Goal: Communication & Community: Answer question/provide support

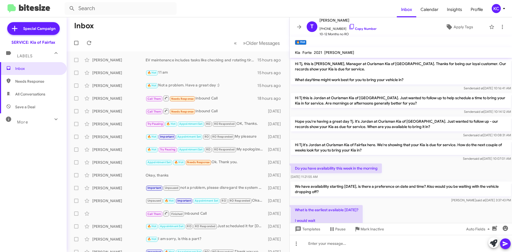
scroll to position [28, 0]
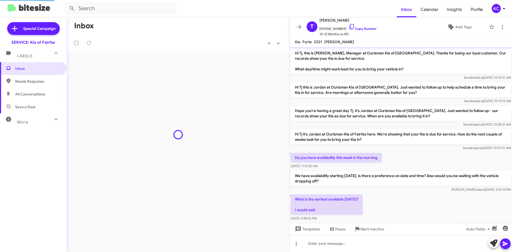
scroll to position [28, 0]
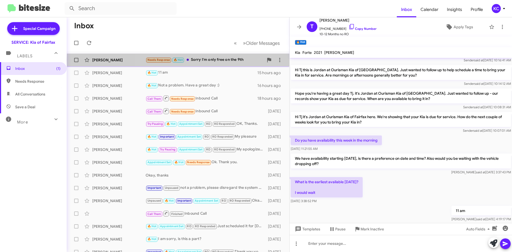
click at [225, 60] on div "Needs Response 🔥 Hot Sorry I'm only free on the 9th" at bounding box center [205, 60] width 118 height 6
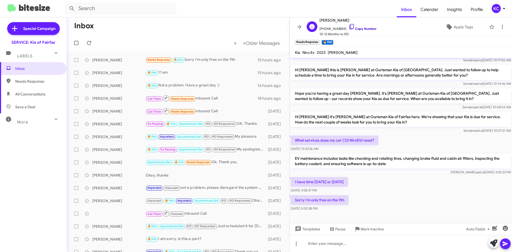
click at [349, 26] on icon at bounding box center [352, 26] width 6 height 6
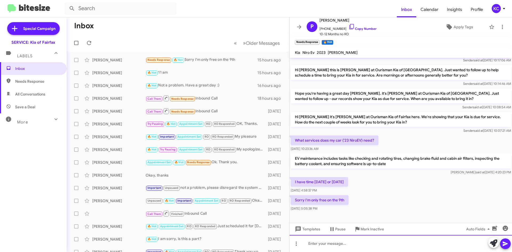
click at [311, 243] on div at bounding box center [401, 243] width 223 height 17
click at [403, 243] on div "Would you prefer morning or afternoon," at bounding box center [401, 243] width 223 height 17
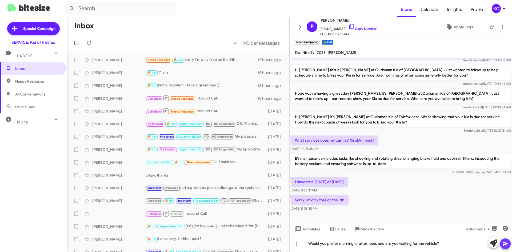
click at [507, 244] on icon at bounding box center [506, 244] width 6 height 6
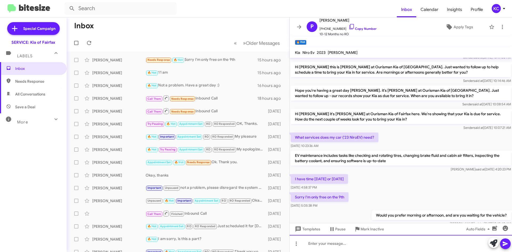
scroll to position [48, 0]
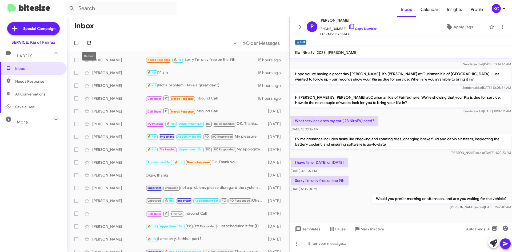
click at [88, 43] on icon at bounding box center [89, 43] width 6 height 6
click at [93, 45] on span at bounding box center [89, 43] width 11 height 6
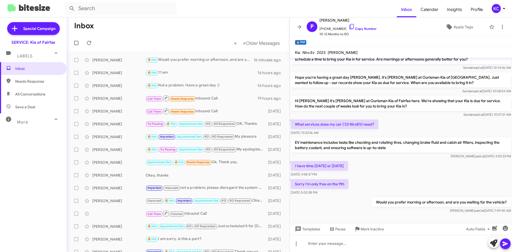
scroll to position [48, 0]
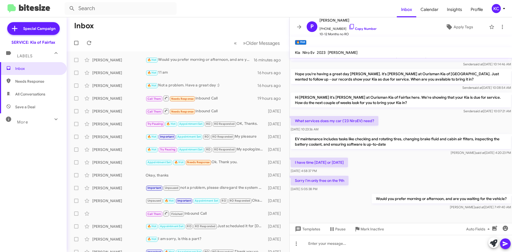
click at [495, 7] on div "KC" at bounding box center [496, 8] width 9 height 9
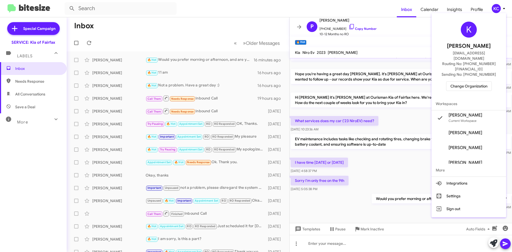
click at [482, 82] on span "Change Organization" at bounding box center [469, 86] width 37 height 9
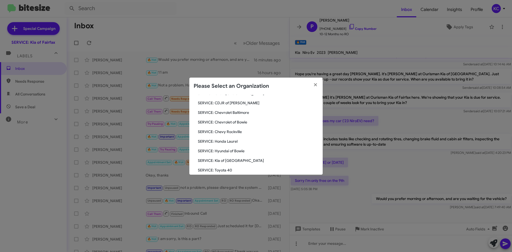
scroll to position [53, 0]
click at [220, 149] on span "SERVICE: Kia of [GEOGRAPHIC_DATA]" at bounding box center [258, 150] width 121 height 5
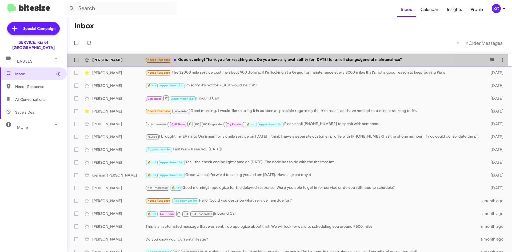
click at [244, 61] on div "Needs Response Good evening! Thank you for reaching out. Do you have any availa…" at bounding box center [316, 60] width 341 height 6
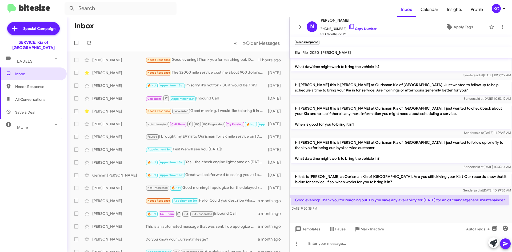
scroll to position [108, 0]
click at [349, 26] on icon at bounding box center [352, 26] width 6 height 6
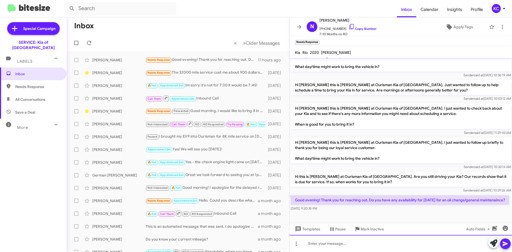
click at [381, 247] on div at bounding box center [401, 243] width 223 height 17
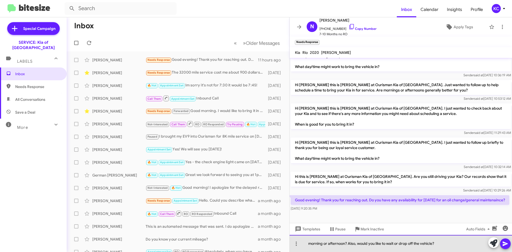
click at [310, 244] on div "morning or afternoon? Also, would you like to wait or drop off the vehicle?" at bounding box center [401, 243] width 223 height 17
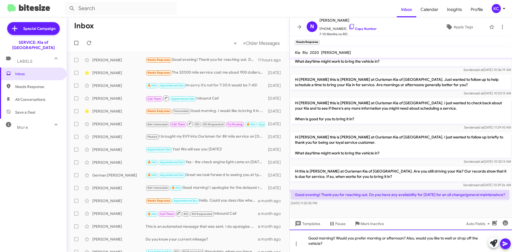
click at [512, 242] on div "Good morning!! Would you prefer morning or afternoon? Also, would you like to w…" at bounding box center [401, 241] width 223 height 22
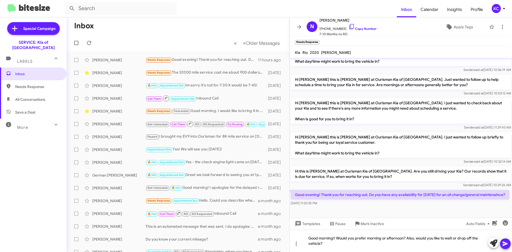
click at [505, 246] on icon at bounding box center [506, 244] width 6 height 6
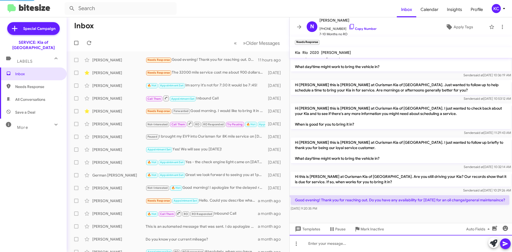
scroll to position [0, 0]
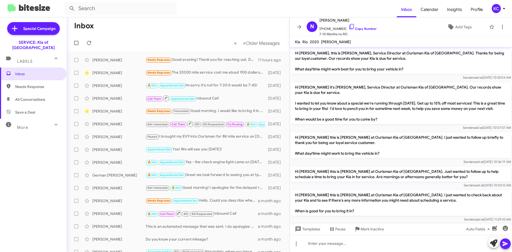
click at [493, 11] on div "KC" at bounding box center [496, 8] width 9 height 9
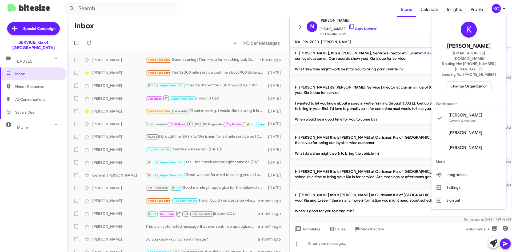
click at [474, 82] on span "Change Organization" at bounding box center [469, 86] width 37 height 9
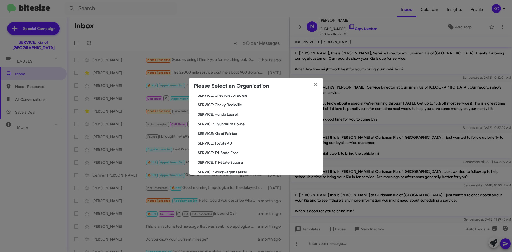
scroll to position [80, 0]
click at [237, 152] on span "SERVICE: Tri-State Subaru" at bounding box center [258, 153] width 121 height 5
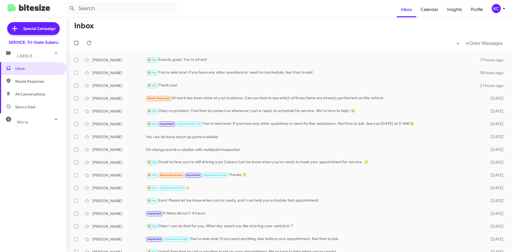
click at [495, 8] on div "KC" at bounding box center [496, 8] width 9 height 9
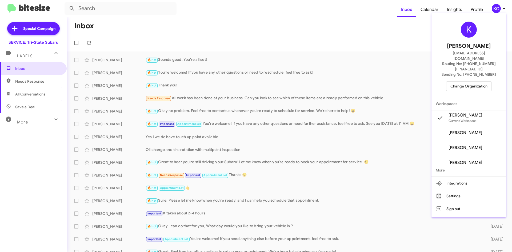
click at [468, 82] on span "Change Organization" at bounding box center [469, 86] width 37 height 9
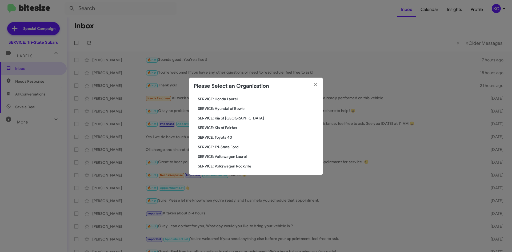
scroll to position [89, 0]
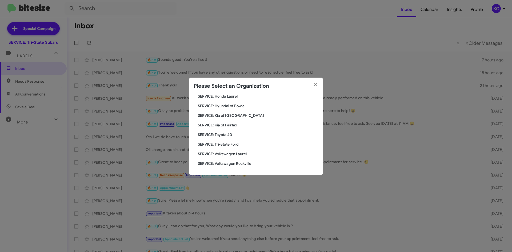
click at [227, 145] on span "SERVICE: Tri-State Ford" at bounding box center [258, 144] width 121 height 5
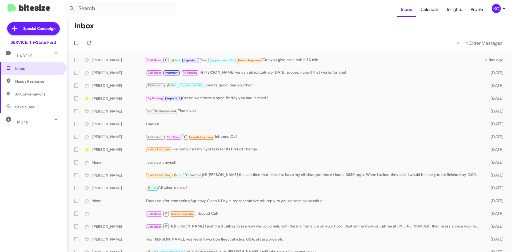
click at [494, 10] on div "KC" at bounding box center [496, 8] width 9 height 9
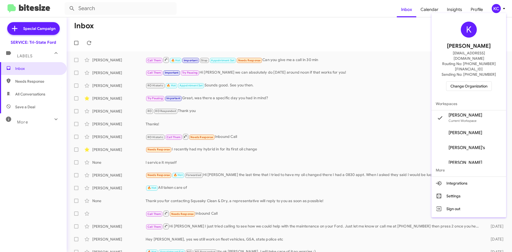
click at [474, 82] on span "Change Organization" at bounding box center [469, 86] width 37 height 9
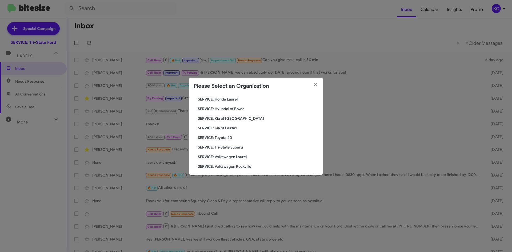
scroll to position [89, 0]
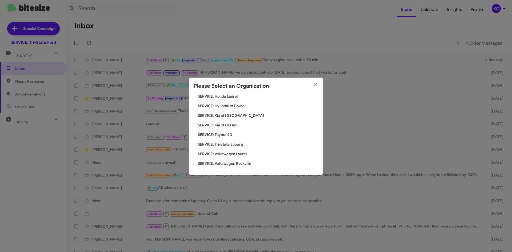
click at [225, 134] on span "SERVICE: Toyota 40" at bounding box center [258, 134] width 121 height 5
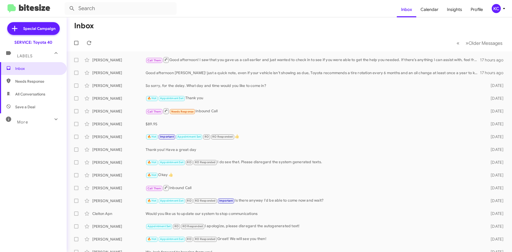
click at [499, 7] on div "KC" at bounding box center [496, 8] width 9 height 9
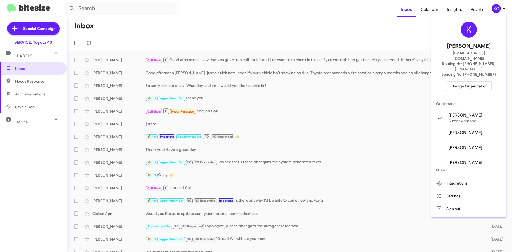
click at [467, 82] on span "Change Organization" at bounding box center [469, 86] width 37 height 9
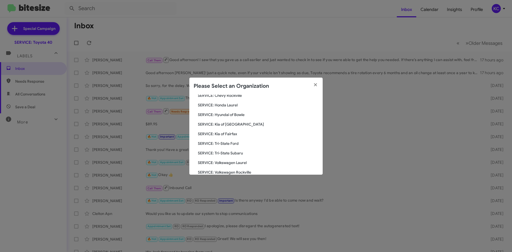
scroll to position [89, 0]
click at [230, 105] on span "SERVICE: Hyundai of Bowie" at bounding box center [258, 105] width 121 height 5
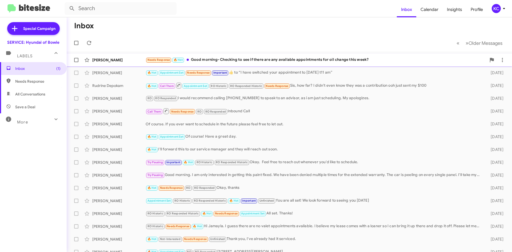
click at [255, 64] on div "Miltonette Williams Needs Response 🔥 Hot Good morning- Checking to see if there…" at bounding box center [289, 60] width 437 height 11
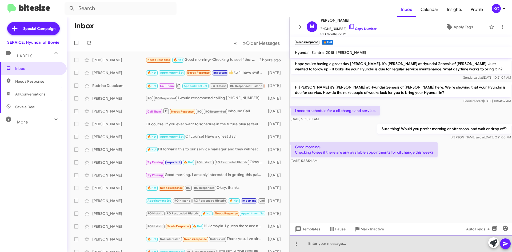
click at [331, 242] on div at bounding box center [401, 243] width 223 height 17
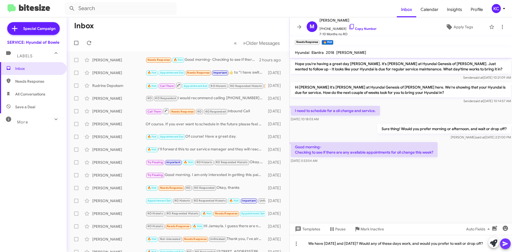
click at [507, 245] on icon at bounding box center [505, 244] width 5 height 5
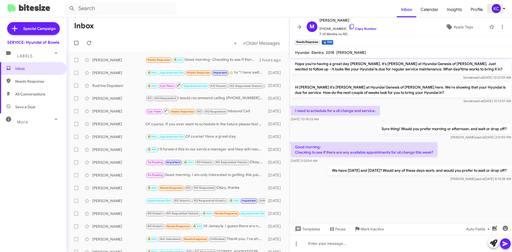
click at [497, 11] on div "KC" at bounding box center [496, 8] width 9 height 9
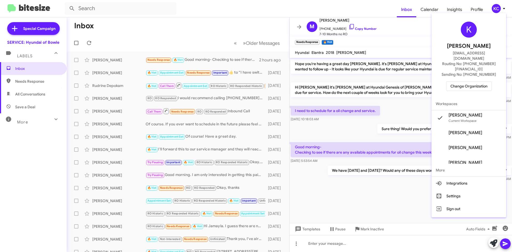
click at [481, 82] on span "Change Organization" at bounding box center [469, 86] width 37 height 9
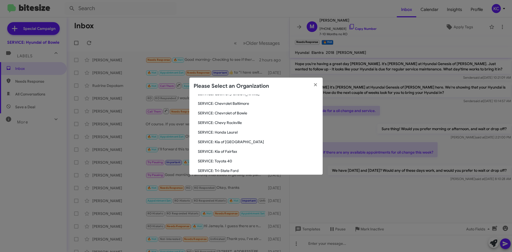
scroll to position [53, 0]
click at [235, 132] on span "SERVICE: Honda Laurel" at bounding box center [258, 131] width 121 height 5
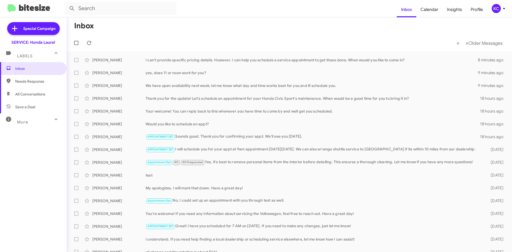
click at [496, 8] on div "KC" at bounding box center [496, 8] width 9 height 9
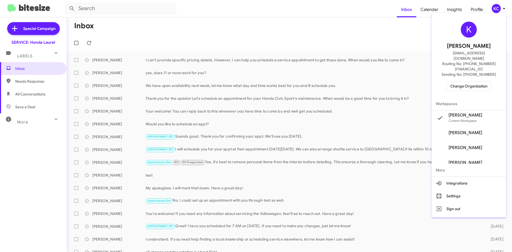
click at [470, 82] on span "Change Organization" at bounding box center [469, 86] width 37 height 9
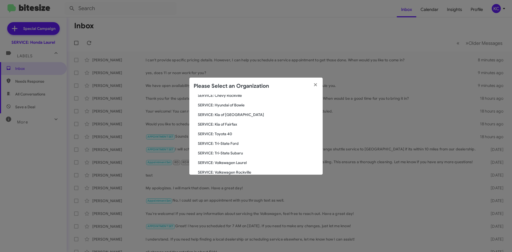
scroll to position [53, 0]
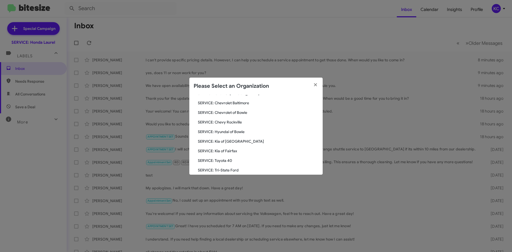
click at [223, 126] on div "Search SERVICE: Honda Laurel Current Org SERVICE: CDJR Baltimore SERVICE: CDJR …" at bounding box center [255, 135] width 133 height 80
click at [223, 124] on span "SERVICE: Chevy Rockville" at bounding box center [258, 122] width 121 height 5
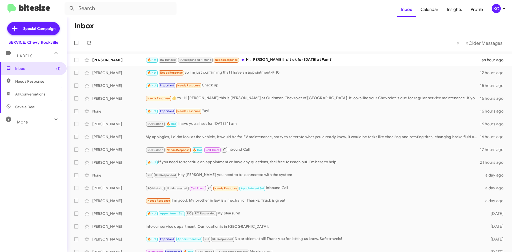
click at [498, 12] on div "KC" at bounding box center [496, 8] width 9 height 9
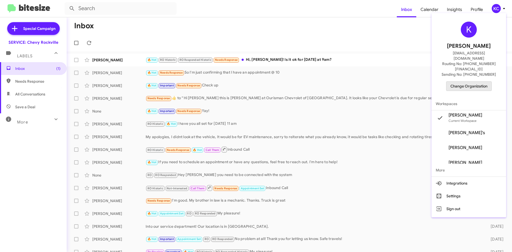
click at [474, 82] on span "Change Organization" at bounding box center [469, 86] width 37 height 9
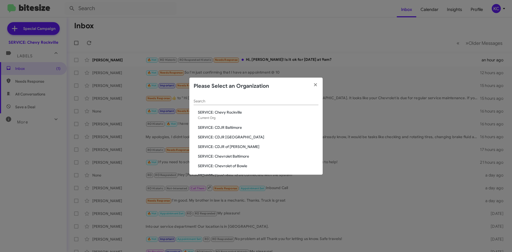
scroll to position [27, 0]
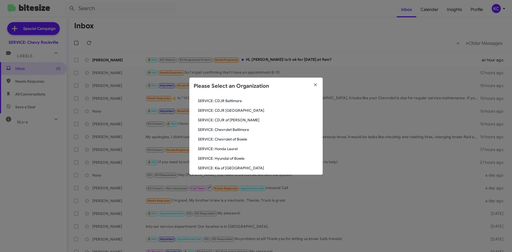
click at [242, 139] on span "SERVICE: Chevrolet of Bowie" at bounding box center [258, 139] width 121 height 5
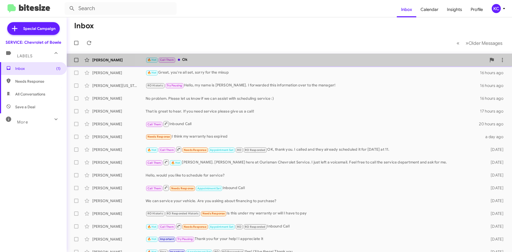
click at [354, 61] on div "🔥 Hot Call Them Ok" at bounding box center [316, 60] width 341 height 6
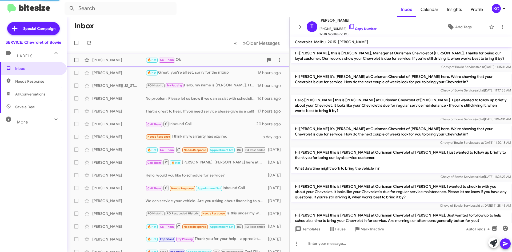
scroll to position [141, 0]
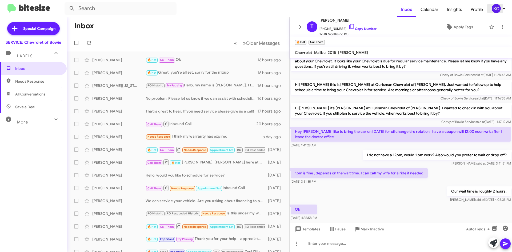
click at [499, 7] on div "KC" at bounding box center [496, 8] width 9 height 9
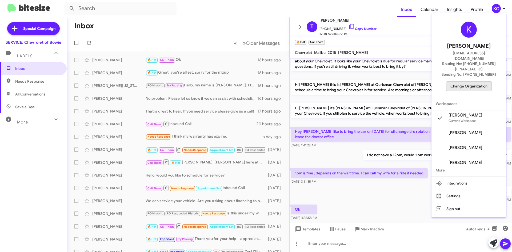
click at [477, 82] on span "Change Organization" at bounding box center [469, 86] width 37 height 9
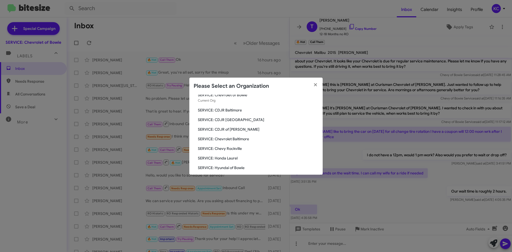
scroll to position [27, 0]
click at [230, 130] on span "SERVICE: Chevrolet Baltimore" at bounding box center [258, 129] width 121 height 5
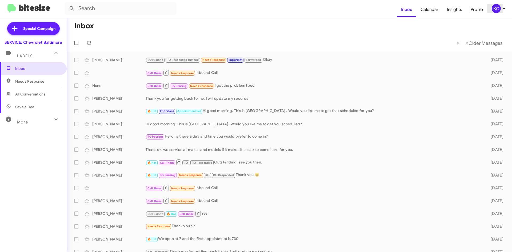
click at [492, 11] on span "KC" at bounding box center [500, 8] width 16 height 9
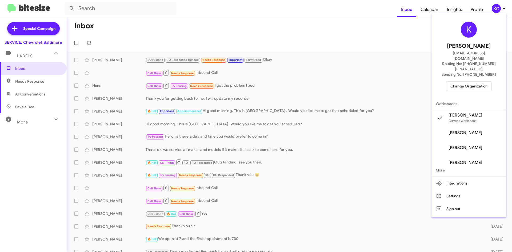
click at [473, 82] on span "Change Organization" at bounding box center [469, 86] width 37 height 9
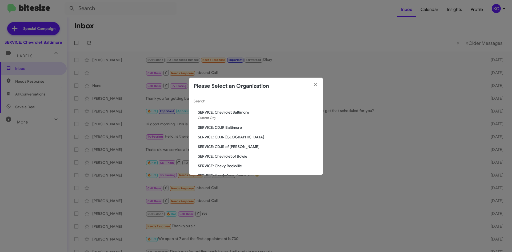
click at [228, 145] on span "SERVICE: CDJR of [PERSON_NAME]" at bounding box center [258, 146] width 121 height 5
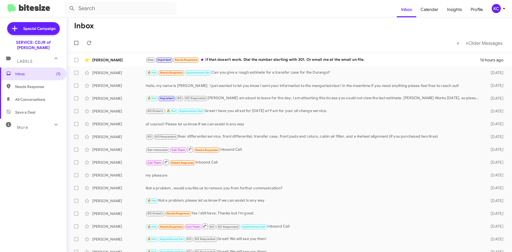
click at [498, 10] on div "KC" at bounding box center [496, 8] width 9 height 9
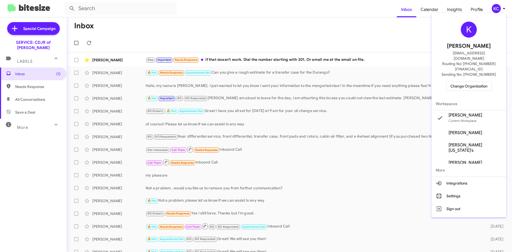
click at [476, 82] on span "Change Organization" at bounding box center [469, 86] width 37 height 9
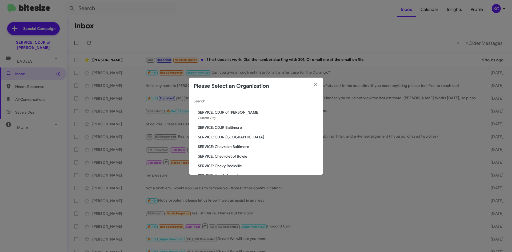
click at [238, 147] on span "SERVICE: Chevrolet Baltimore" at bounding box center [258, 146] width 121 height 5
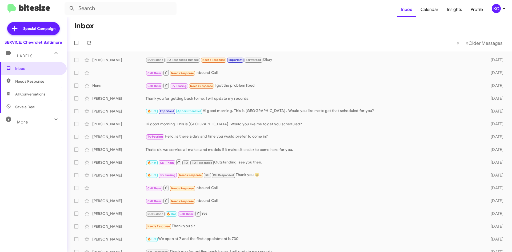
click at [500, 7] on div "KC" at bounding box center [496, 8] width 9 height 9
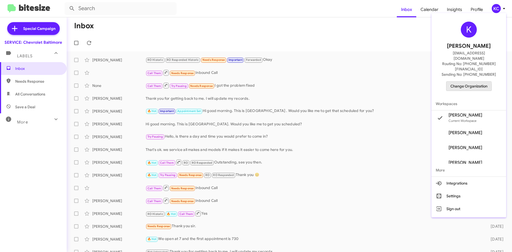
click at [460, 82] on span "Change Organization" at bounding box center [469, 86] width 37 height 9
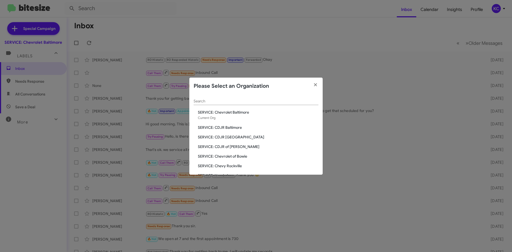
click at [223, 136] on span "SERVICE: CDJR [GEOGRAPHIC_DATA]" at bounding box center [258, 137] width 121 height 5
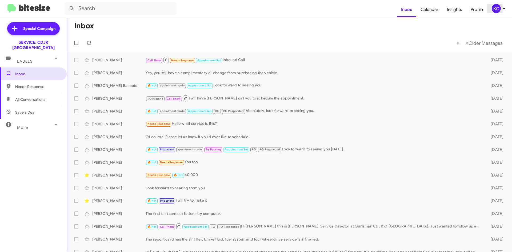
click at [497, 6] on div "KC" at bounding box center [496, 8] width 9 height 9
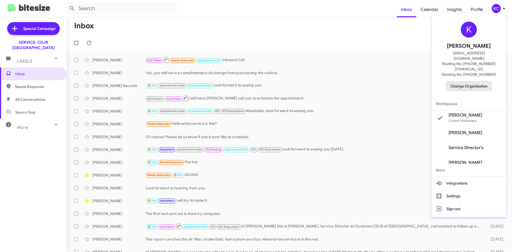
click at [464, 82] on span "Change Organization" at bounding box center [469, 86] width 37 height 9
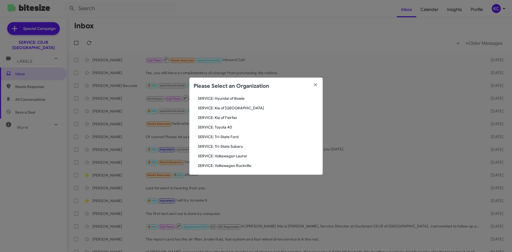
scroll to position [89, 0]
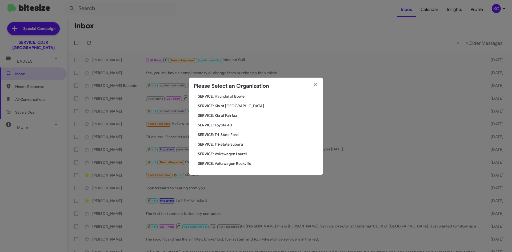
click at [227, 116] on span "SERVICE: Kia of Fairfax" at bounding box center [258, 115] width 121 height 5
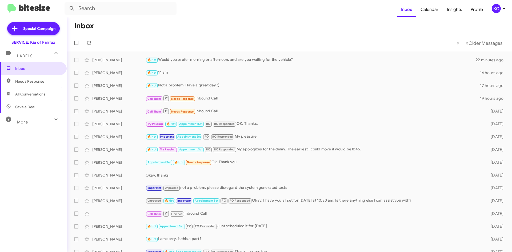
click at [497, 11] on div "KC" at bounding box center [496, 8] width 9 height 9
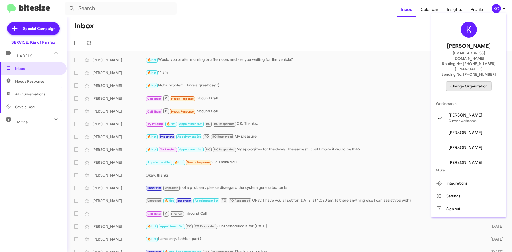
click at [460, 82] on span "Change Organization" at bounding box center [469, 86] width 37 height 9
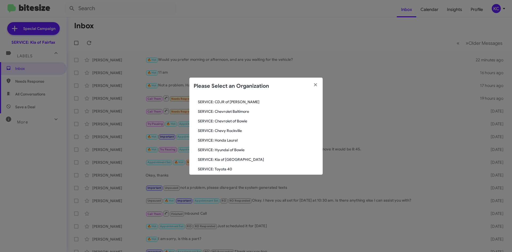
scroll to position [35, 0]
click at [236, 158] on span "SERVICE: Hyundai of Bowie" at bounding box center [258, 159] width 121 height 5
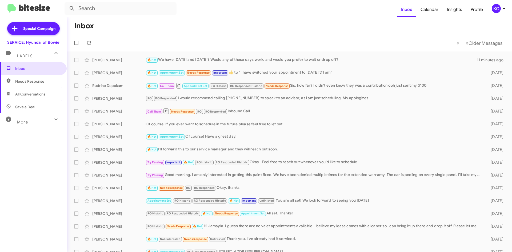
click at [496, 8] on div "KC" at bounding box center [496, 8] width 9 height 9
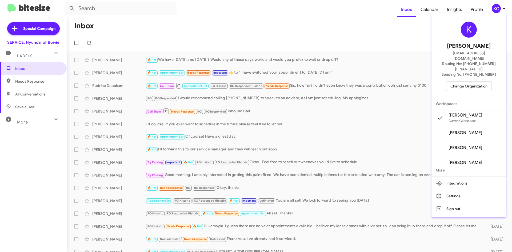
click at [478, 82] on span "Change Organization" at bounding box center [469, 86] width 37 height 9
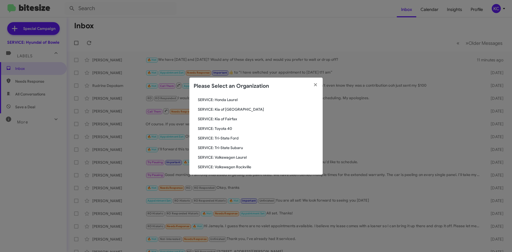
scroll to position [89, 0]
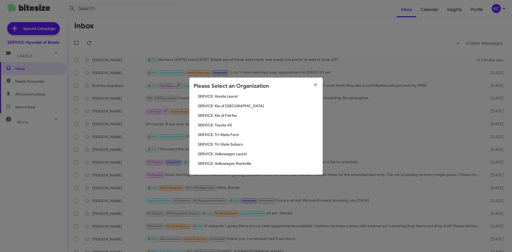
click at [229, 114] on span "SERVICE: Kia of Fairfax" at bounding box center [258, 115] width 121 height 5
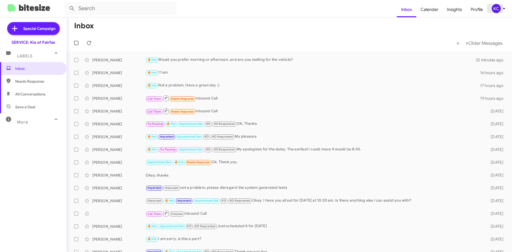
click at [493, 11] on div "KC" at bounding box center [496, 8] width 9 height 9
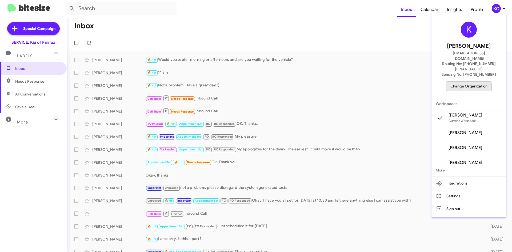
click at [463, 82] on span "Change Organization" at bounding box center [469, 86] width 37 height 9
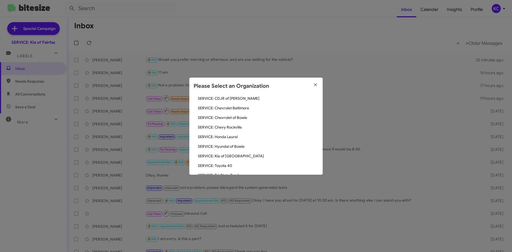
scroll to position [53, 0]
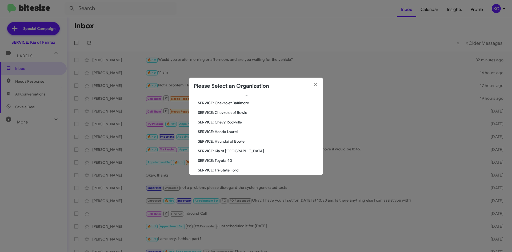
click at [238, 140] on span "SERVICE: Hyundai of Bowie" at bounding box center [258, 141] width 121 height 5
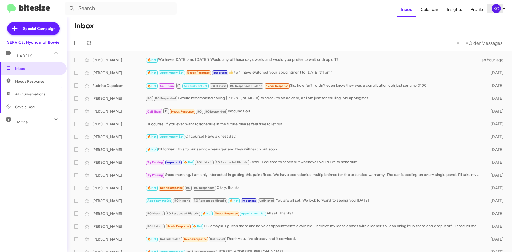
click at [493, 9] on div "KC" at bounding box center [496, 8] width 9 height 9
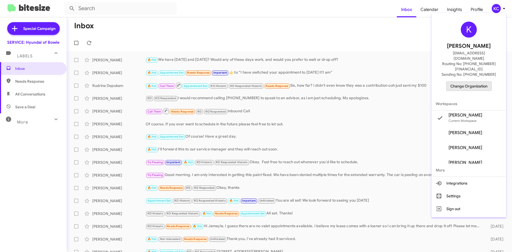
click at [474, 82] on span "Change Organization" at bounding box center [469, 86] width 37 height 9
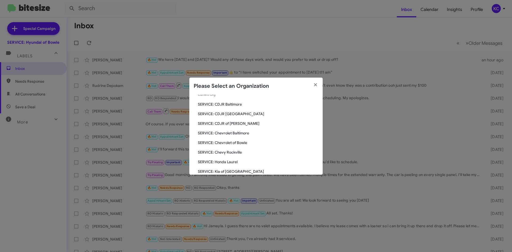
scroll to position [53, 0]
click at [224, 161] on span "SERVICE: Toyota 40" at bounding box center [258, 160] width 121 height 5
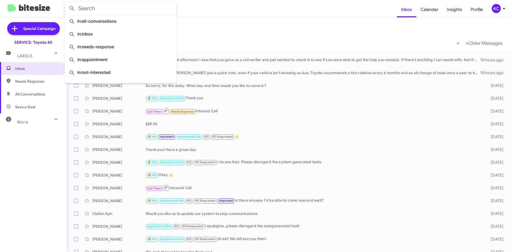
paste input "[US_VEHICLE_IDENTIFICATION_NUMBER]"
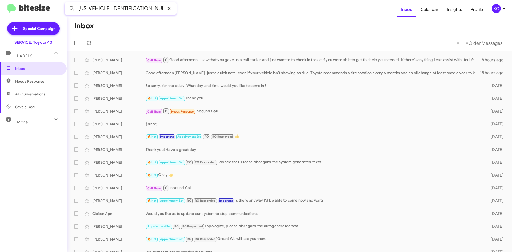
type input "[US_VEHICLE_IDENTIFICATION_NUMBER]"
click at [169, 6] on icon at bounding box center [169, 8] width 6 height 6
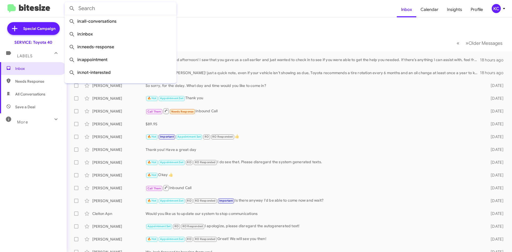
click at [292, 21] on mat-toolbar-row "Inbox" at bounding box center [290, 25] width 446 height 17
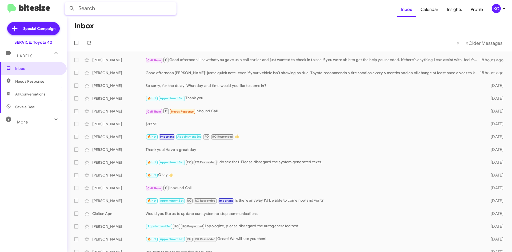
click at [118, 9] on input "text" at bounding box center [121, 8] width 112 height 13
type input "[PERSON_NAME]"
click at [67, 3] on button at bounding box center [72, 8] width 11 height 11
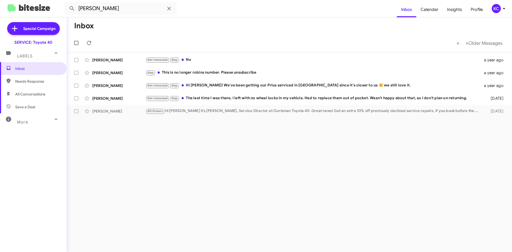
click at [194, 231] on div "Inbox « Previous » Next Older Messages [PERSON_NAME] Not-Interested Stop No a y…" at bounding box center [290, 134] width 446 height 235
click at [171, 9] on icon at bounding box center [169, 8] width 6 height 6
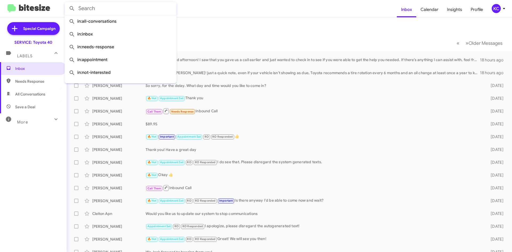
click at [350, 19] on mat-toolbar-row "Inbox" at bounding box center [290, 25] width 446 height 17
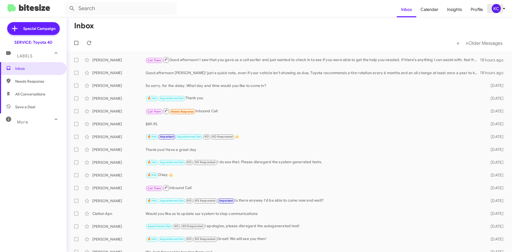
click at [498, 8] on div "KC" at bounding box center [496, 8] width 9 height 9
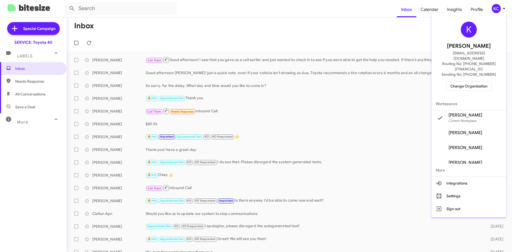
click at [475, 82] on span "Change Organization" at bounding box center [469, 86] width 37 height 9
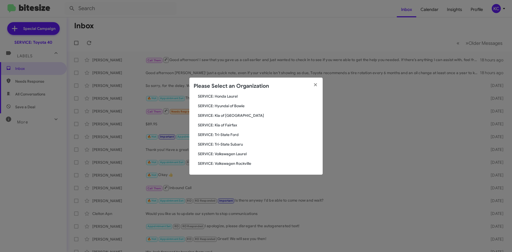
scroll to position [62, 0]
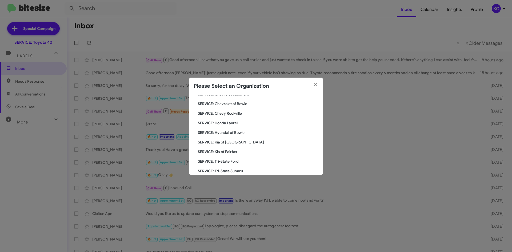
click at [232, 134] on span "SERVICE: Hyundai of Bowie" at bounding box center [258, 132] width 121 height 5
